Goal: Check status: Check status

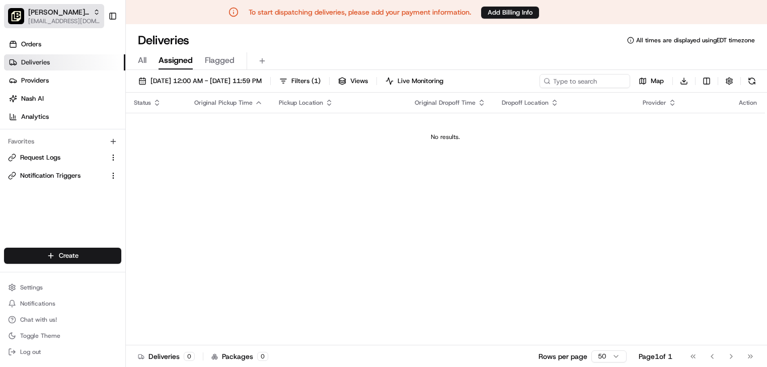
click at [52, 11] on span "[PERSON_NAME] the Greek (Mountain View)" at bounding box center [58, 12] width 61 height 10
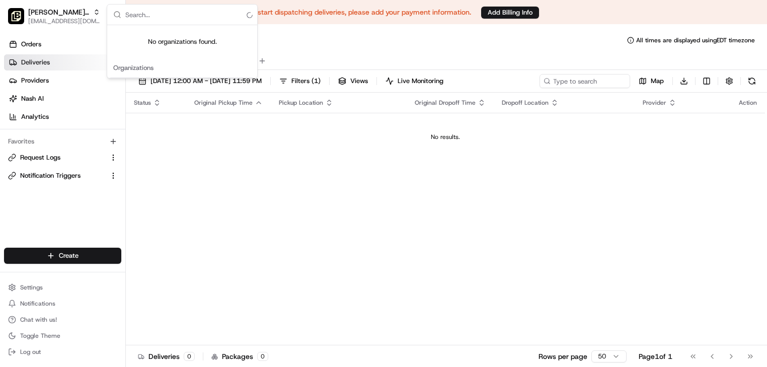
click at [154, 17] on input "text" at bounding box center [188, 15] width 126 height 20
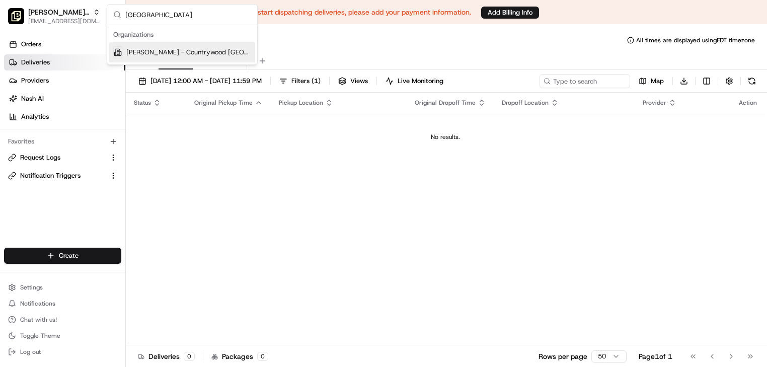
type input "memphis"
click at [204, 50] on span "Pei Wei - Countrywood Memphis" at bounding box center [188, 52] width 125 height 9
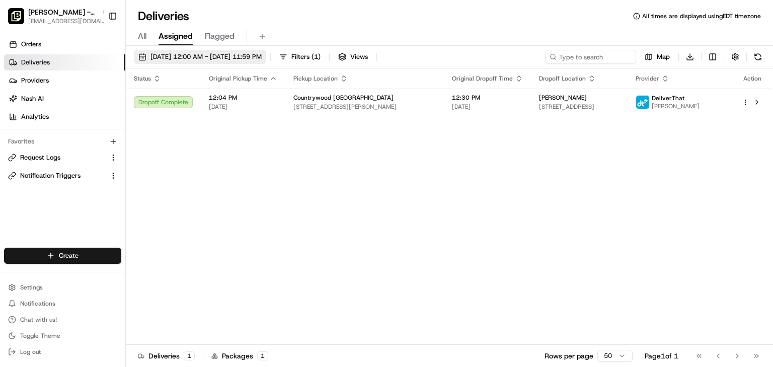
click at [219, 56] on span "08/20/2025 12:00 AM - 08/20/2025 11:59 PM" at bounding box center [206, 56] width 111 height 9
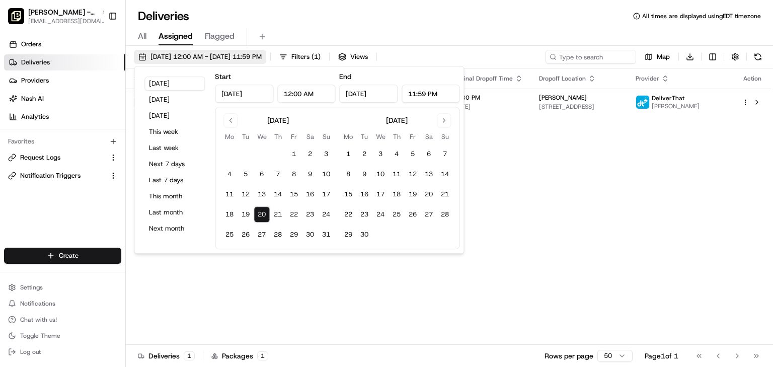
type input "Aug 20, 2025"
type input "12:00 AM"
type input "Aug 20, 2025"
type input "11:59 PM"
click at [281, 210] on button "21" at bounding box center [278, 214] width 16 height 16
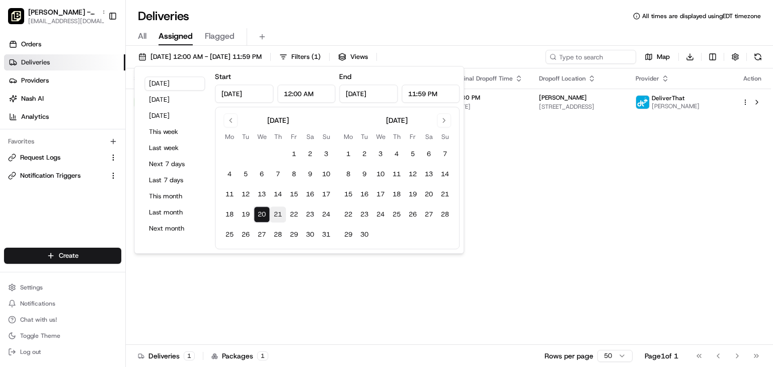
type input "Aug 21, 2025"
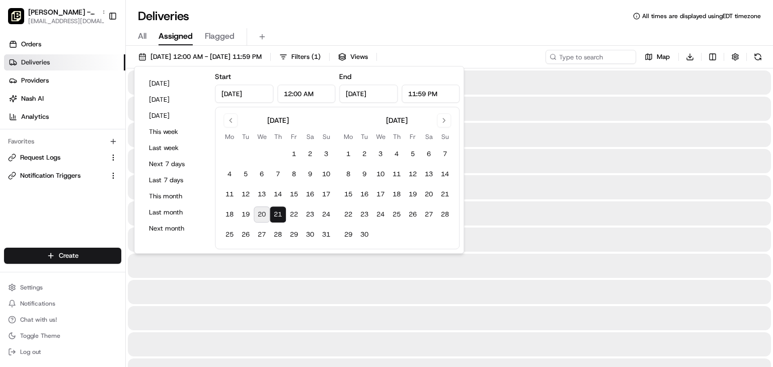
click at [407, 18] on div "Deliveries All times are displayed using EDT timezone" at bounding box center [450, 16] width 648 height 16
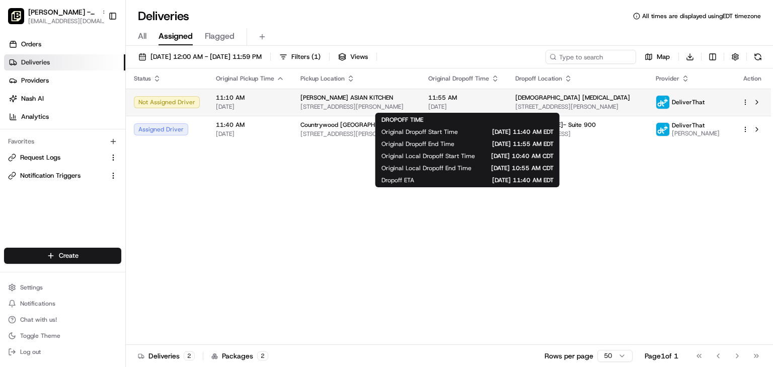
click at [444, 98] on span "11:55 AM" at bounding box center [464, 98] width 71 height 8
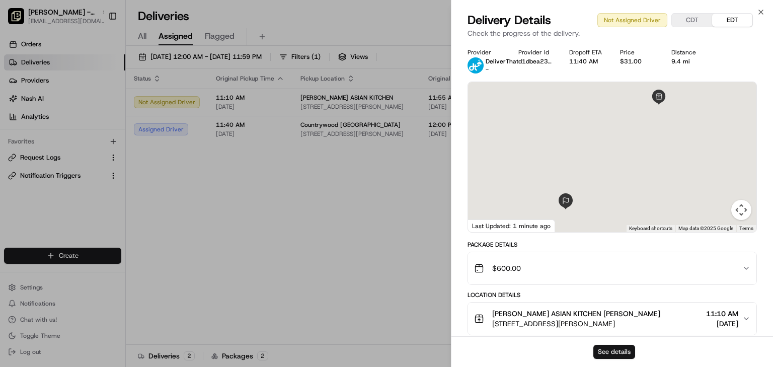
click at [611, 351] on button "See details" at bounding box center [615, 352] width 42 height 14
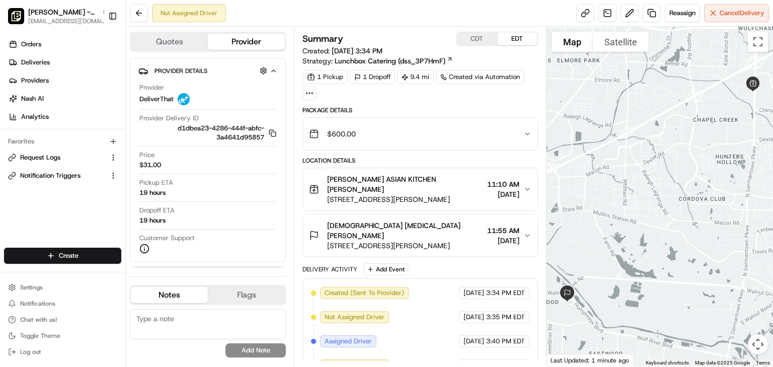
click at [435, 194] on span "[STREET_ADDRESS][PERSON_NAME]" at bounding box center [405, 199] width 156 height 10
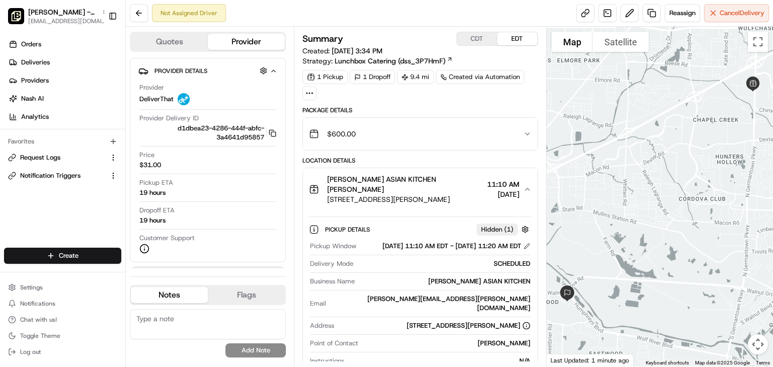
click at [479, 41] on button "CDT" at bounding box center [477, 38] width 40 height 13
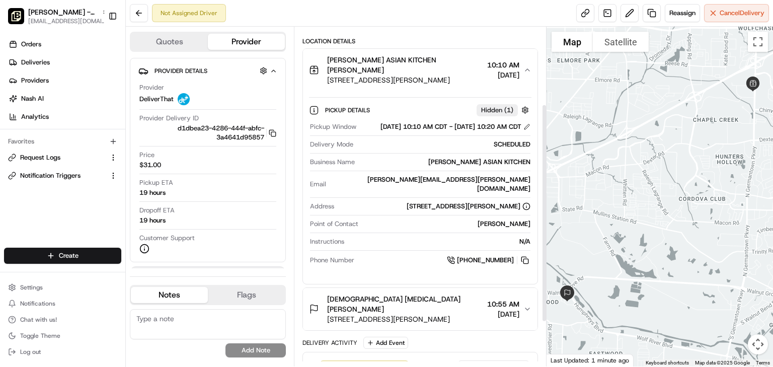
scroll to position [121, 0]
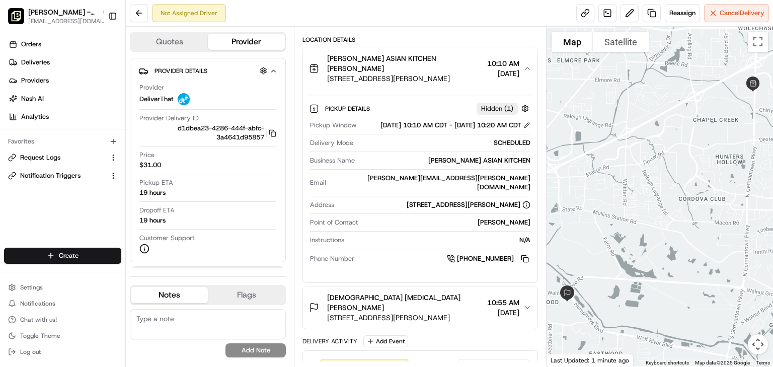
click at [437, 293] on div "Baptist Cancer todd Hindman" at bounding box center [405, 303] width 156 height 20
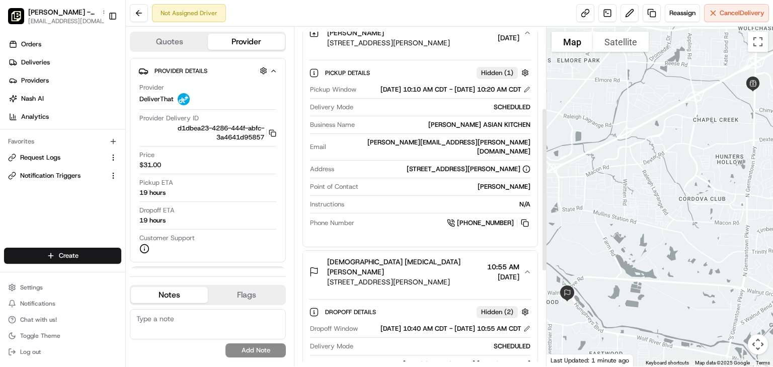
scroll to position [201, 0]
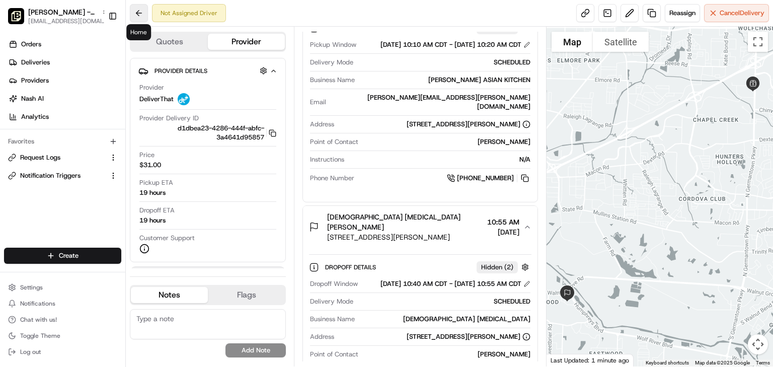
click at [139, 9] on button at bounding box center [139, 13] width 18 height 18
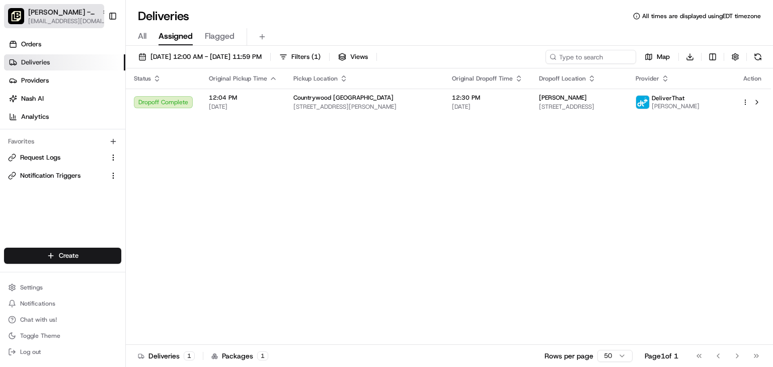
click at [47, 12] on span "Pei Wei - Countrywood Memphis" at bounding box center [62, 12] width 69 height 10
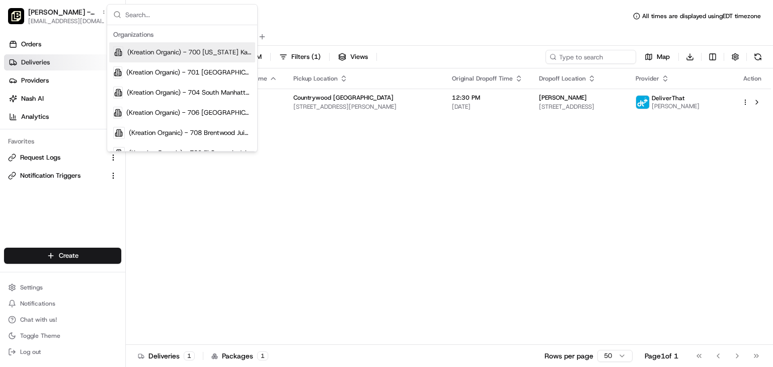
click at [143, 18] on input "text" at bounding box center [188, 15] width 126 height 20
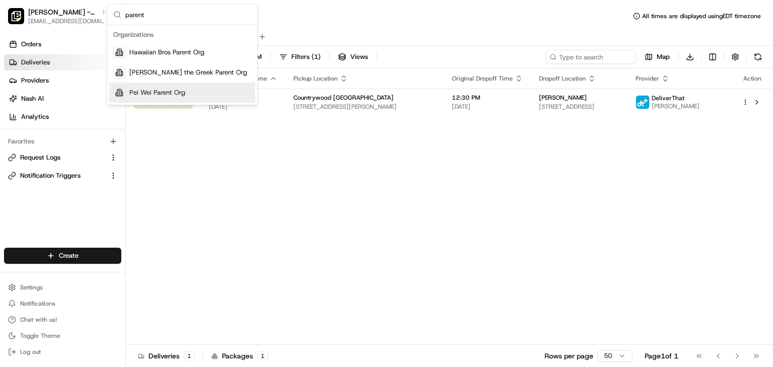
type input "parent"
click at [147, 89] on span "Pei Wei Parent Org" at bounding box center [157, 92] width 56 height 9
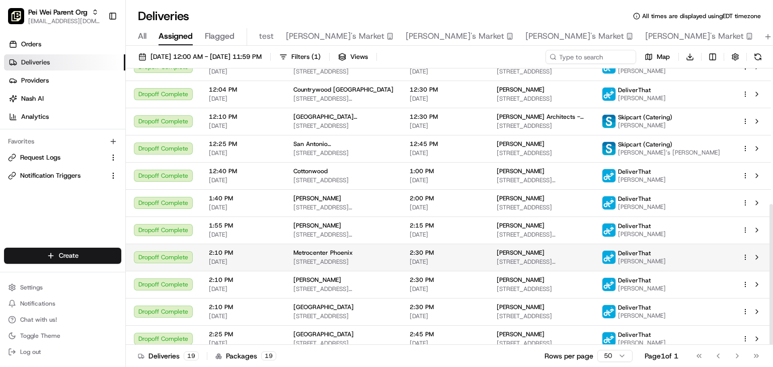
scroll to position [266, 0]
